Goal: Task Accomplishment & Management: Manage account settings

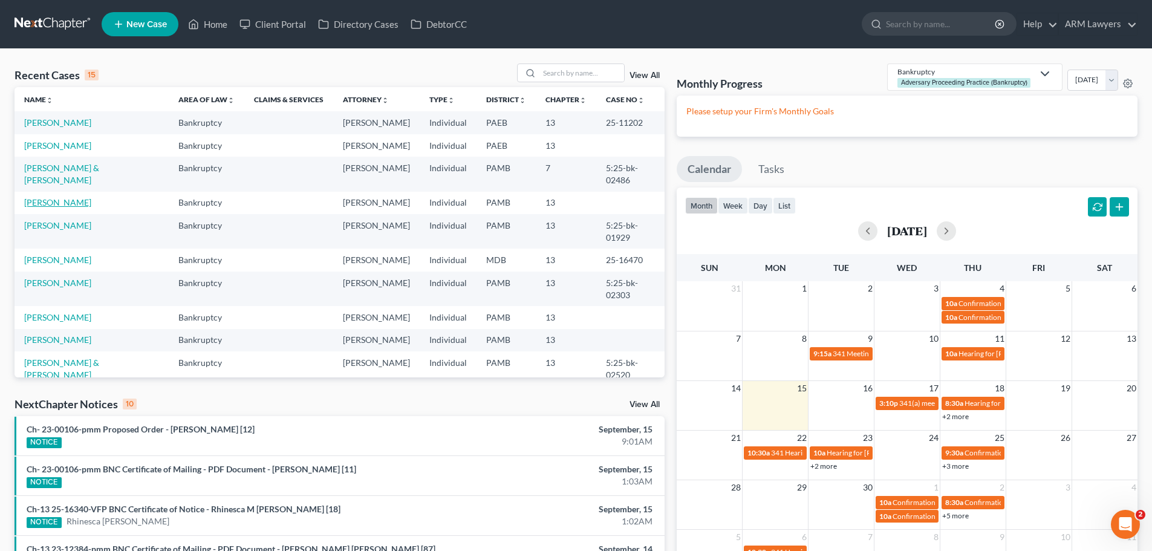
click at [66, 197] on link "[PERSON_NAME]" at bounding box center [57, 202] width 67 height 10
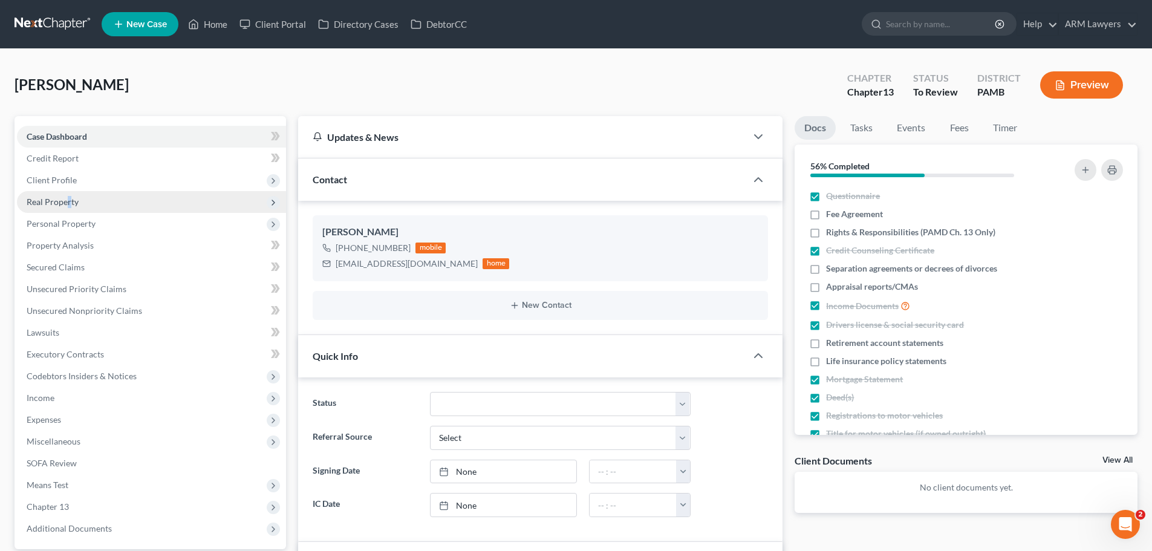
click at [69, 203] on span "Real Property" at bounding box center [53, 201] width 52 height 10
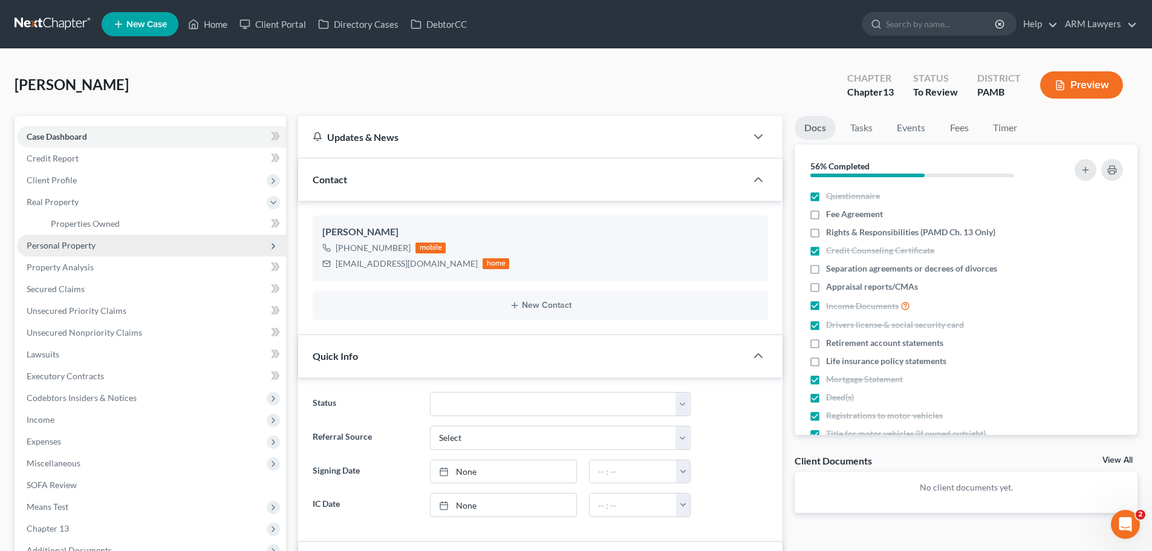
click at [75, 241] on span "Personal Property" at bounding box center [61, 245] width 69 height 10
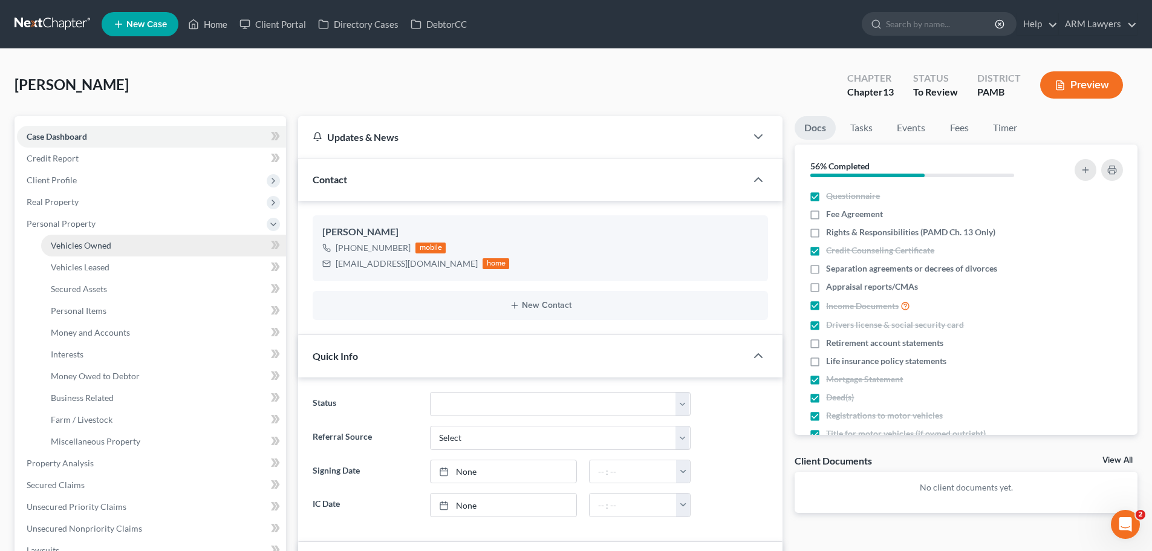
click at [90, 253] on link "Vehicles Owned" at bounding box center [163, 246] width 245 height 22
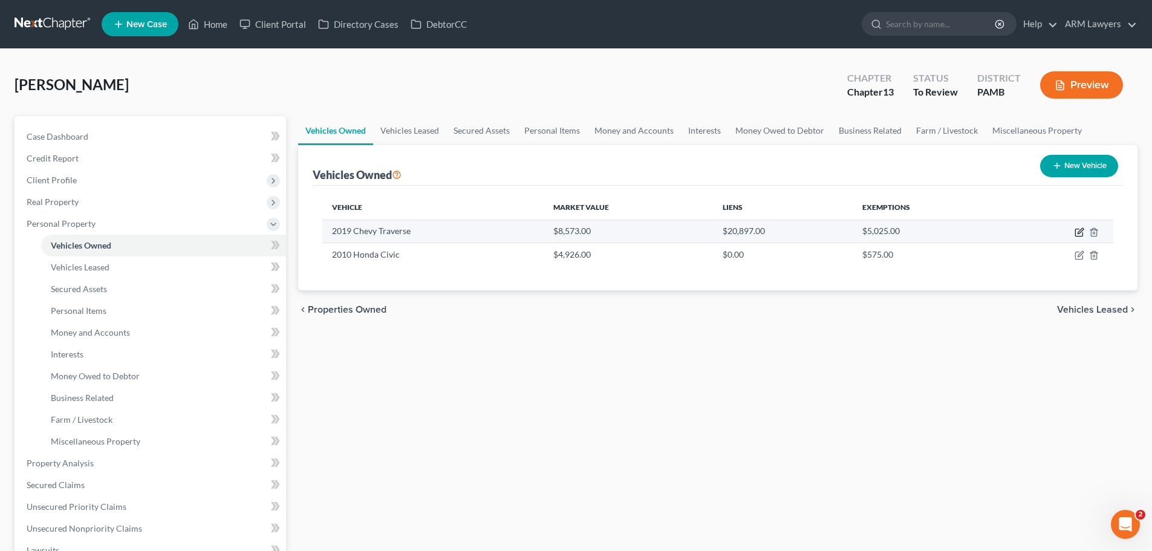
click at [1077, 233] on icon "button" at bounding box center [1079, 232] width 10 height 10
select select "0"
select select "7"
select select "3"
select select "0"
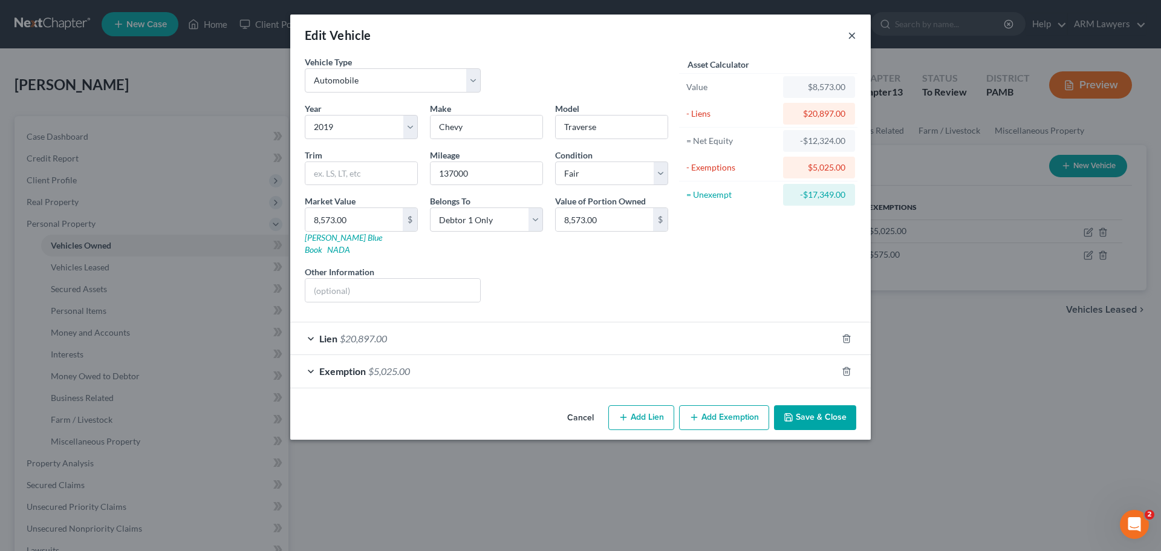
click at [847, 36] on button "×" at bounding box center [851, 35] width 8 height 15
